Goal: Task Accomplishment & Management: Manage account settings

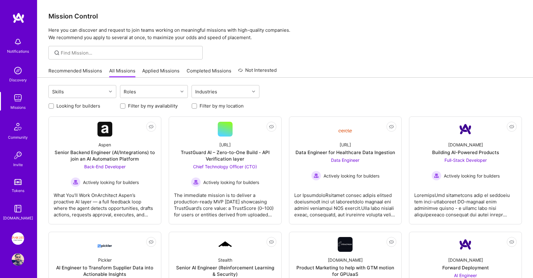
click at [151, 71] on link "Applied Missions" at bounding box center [160, 73] width 37 height 10
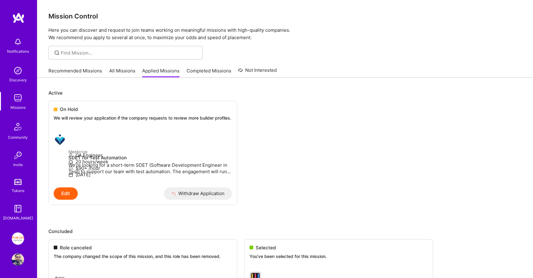
click at [74, 70] on link "Recommended Missions" at bounding box center [75, 73] width 54 height 10
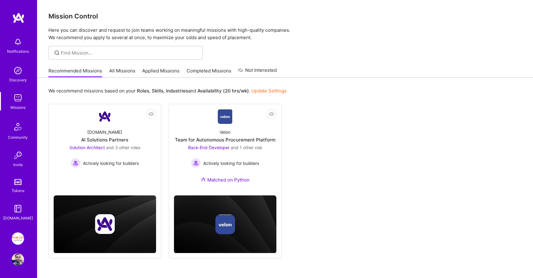
click at [115, 73] on link "All Missions" at bounding box center [122, 73] width 26 height 10
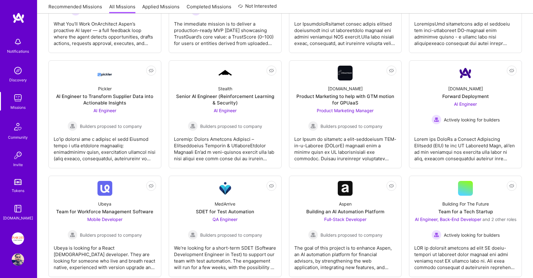
scroll to position [165, 0]
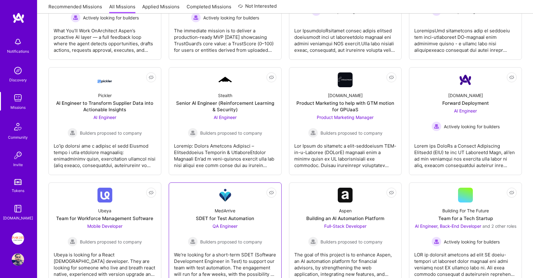
click at [258, 203] on div "MedArrive SDET for Test Automation QA Engineer Builders proposed to company" at bounding box center [225, 225] width 102 height 44
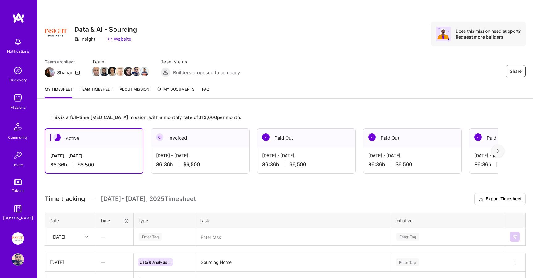
click at [162, 90] on span "My Documents" at bounding box center [176, 89] width 38 height 7
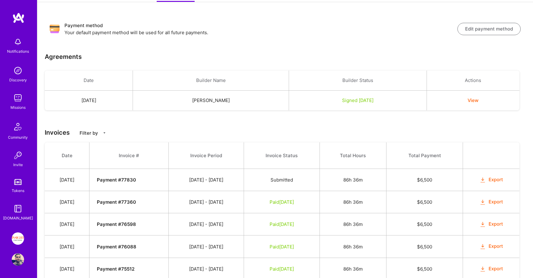
scroll to position [98, 0]
